Goal: Information Seeking & Learning: Find specific page/section

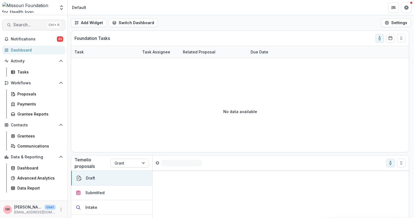
click at [25, 24] on span "Search..." at bounding box center [29, 24] width 32 height 5
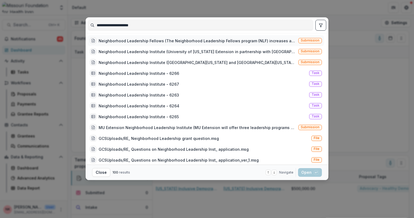
type input "**********"
click at [308, 41] on span "Submission" at bounding box center [309, 40] width 19 height 4
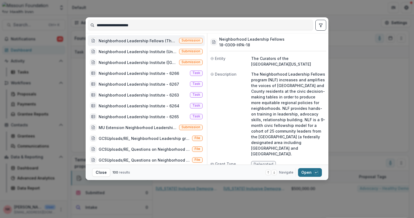
click at [308, 175] on button "Open with enter key" at bounding box center [310, 172] width 24 height 9
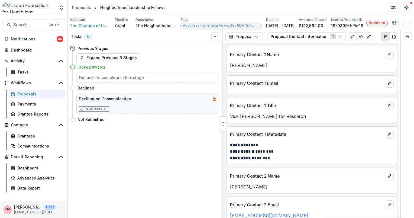
click at [143, 8] on div "Neighborhood Leadership Fellows" at bounding box center [132, 8] width 65 height 6
drag, startPoint x: 143, startPoint y: 8, endPoint x: 200, endPoint y: 37, distance: 63.3
click at [200, 37] on div "Tasks 0 Show Cancelled Tasks" at bounding box center [145, 36] width 155 height 13
click at [81, 27] on span "The Curators of the [GEOGRAPHIC_DATA][US_STATE]" at bounding box center [90, 26] width 41 height 6
